Goal: Task Accomplishment & Management: Use online tool/utility

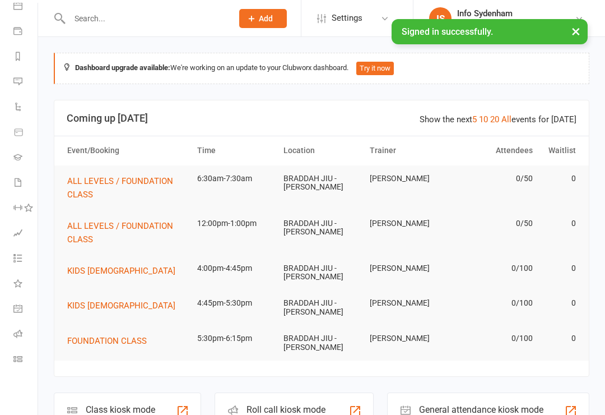
scroll to position [113, 0]
click at [22, 354] on link "Class check-in" at bounding box center [25, 360] width 25 height 25
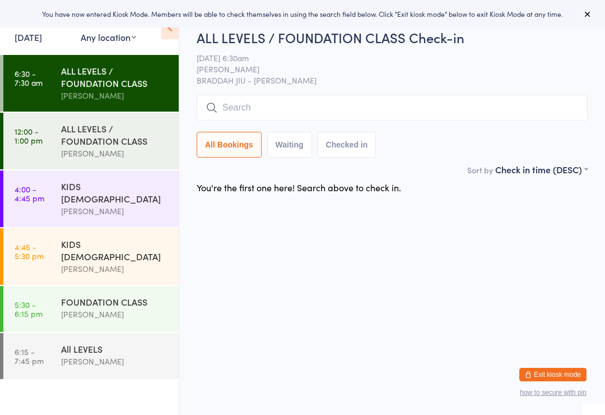
click at [374, 113] on input "search" at bounding box center [392, 108] width 391 height 26
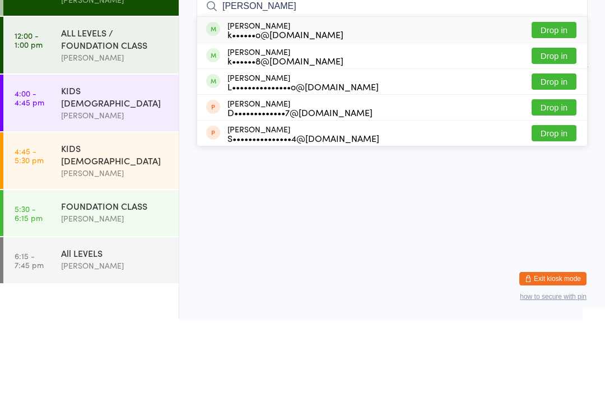
type input "Kenny"
click at [544, 143] on button "Drop in" at bounding box center [554, 151] width 45 height 16
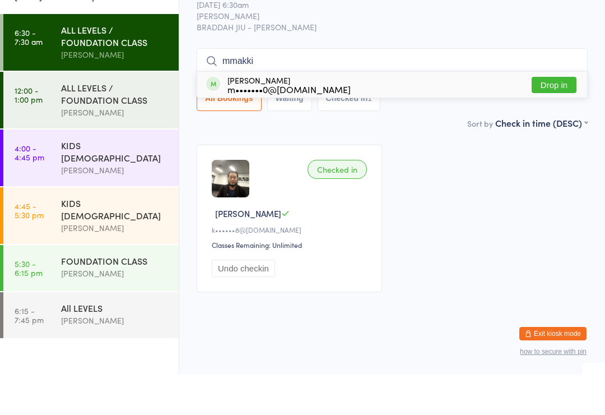
type input "mmakki"
click at [554, 118] on button "Drop in" at bounding box center [554, 126] width 45 height 16
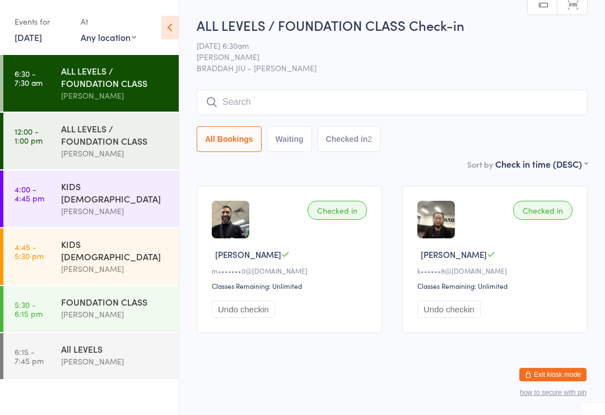
click at [402, 95] on input "search" at bounding box center [392, 102] width 391 height 26
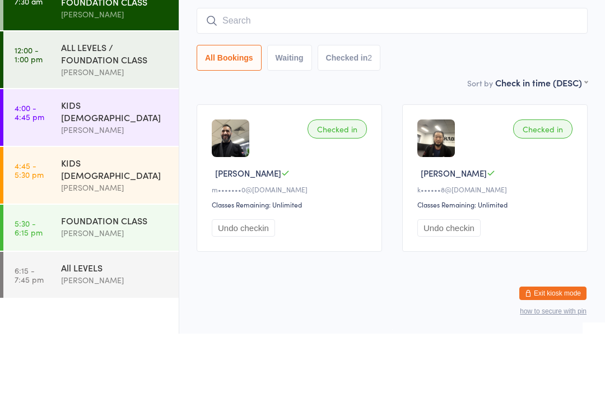
type input "H"
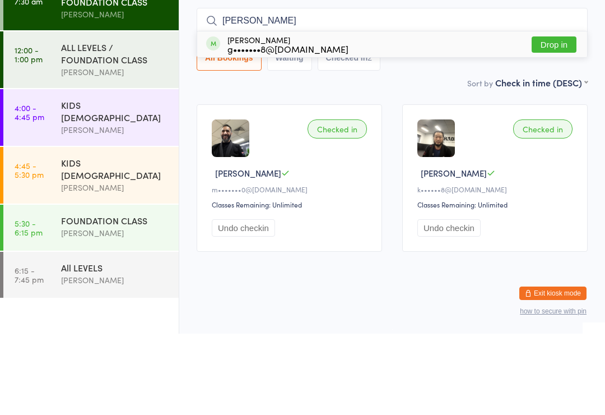
type input "Gilbert"
click at [564, 118] on button "Drop in" at bounding box center [554, 126] width 45 height 16
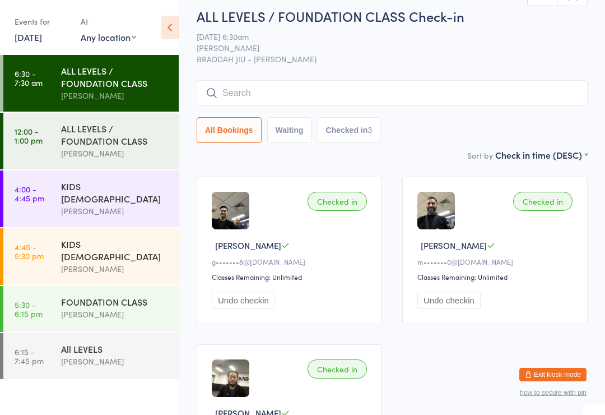
click at [476, 100] on input "search" at bounding box center [392, 93] width 391 height 26
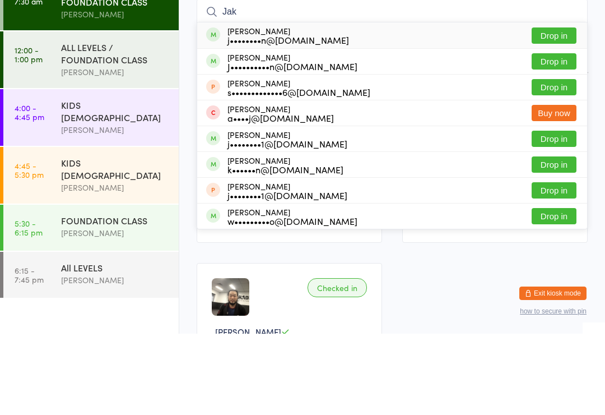
type input "Jak"
click at [564, 135] on button "Drop in" at bounding box center [554, 143] width 45 height 16
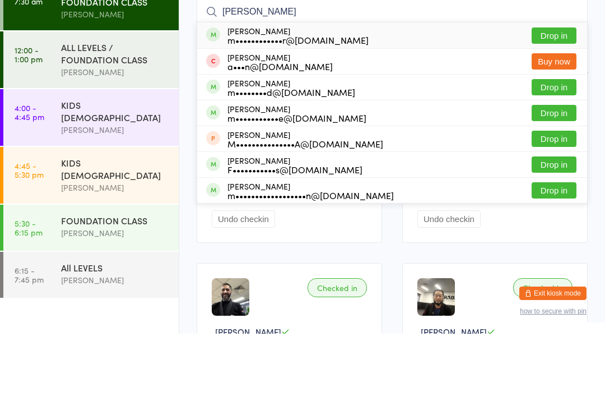
type input "manuel"
click at [557, 109] on button "Drop in" at bounding box center [554, 117] width 45 height 16
